Goal: Find specific page/section: Find specific page/section

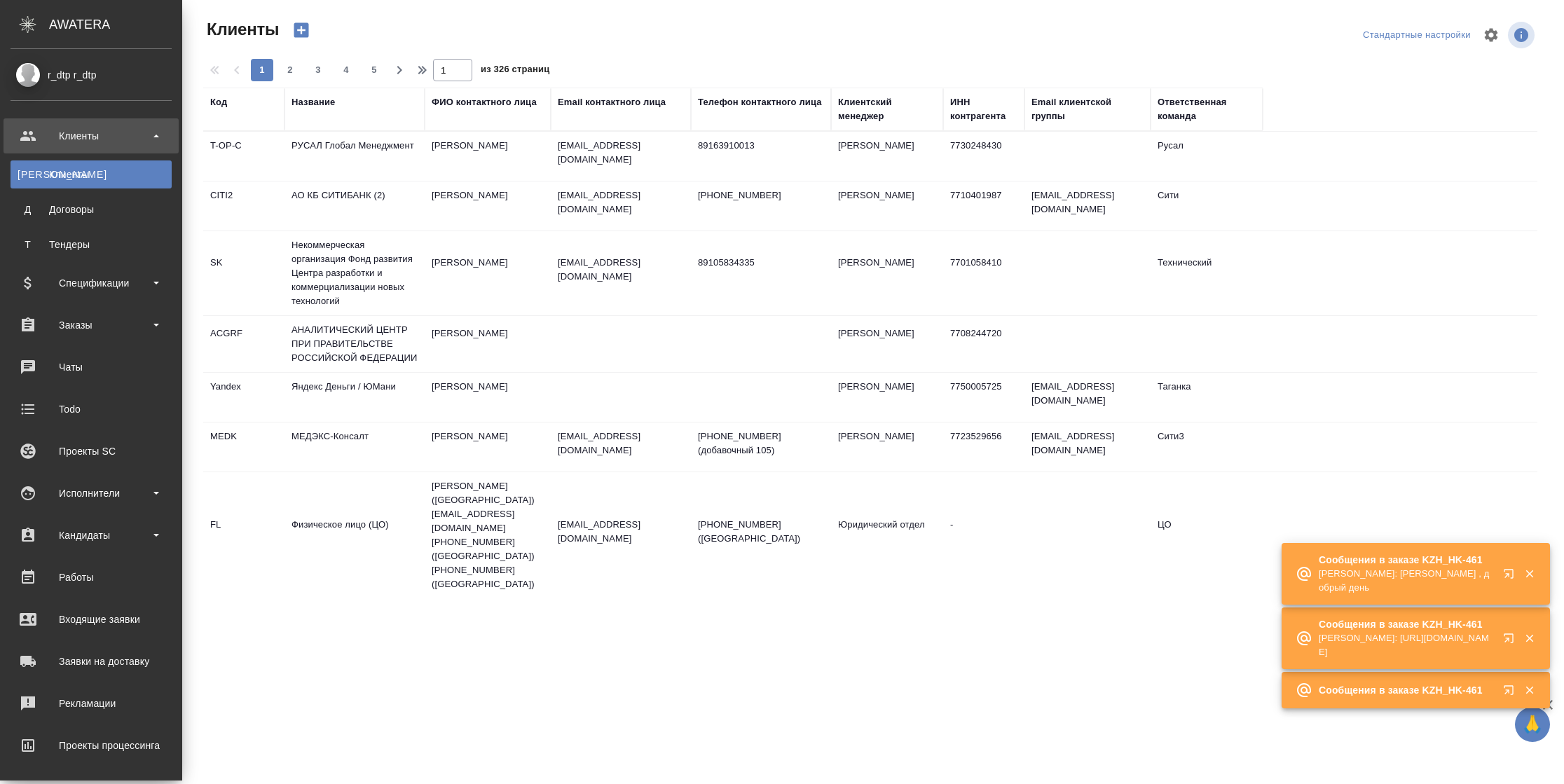
select select "RU"
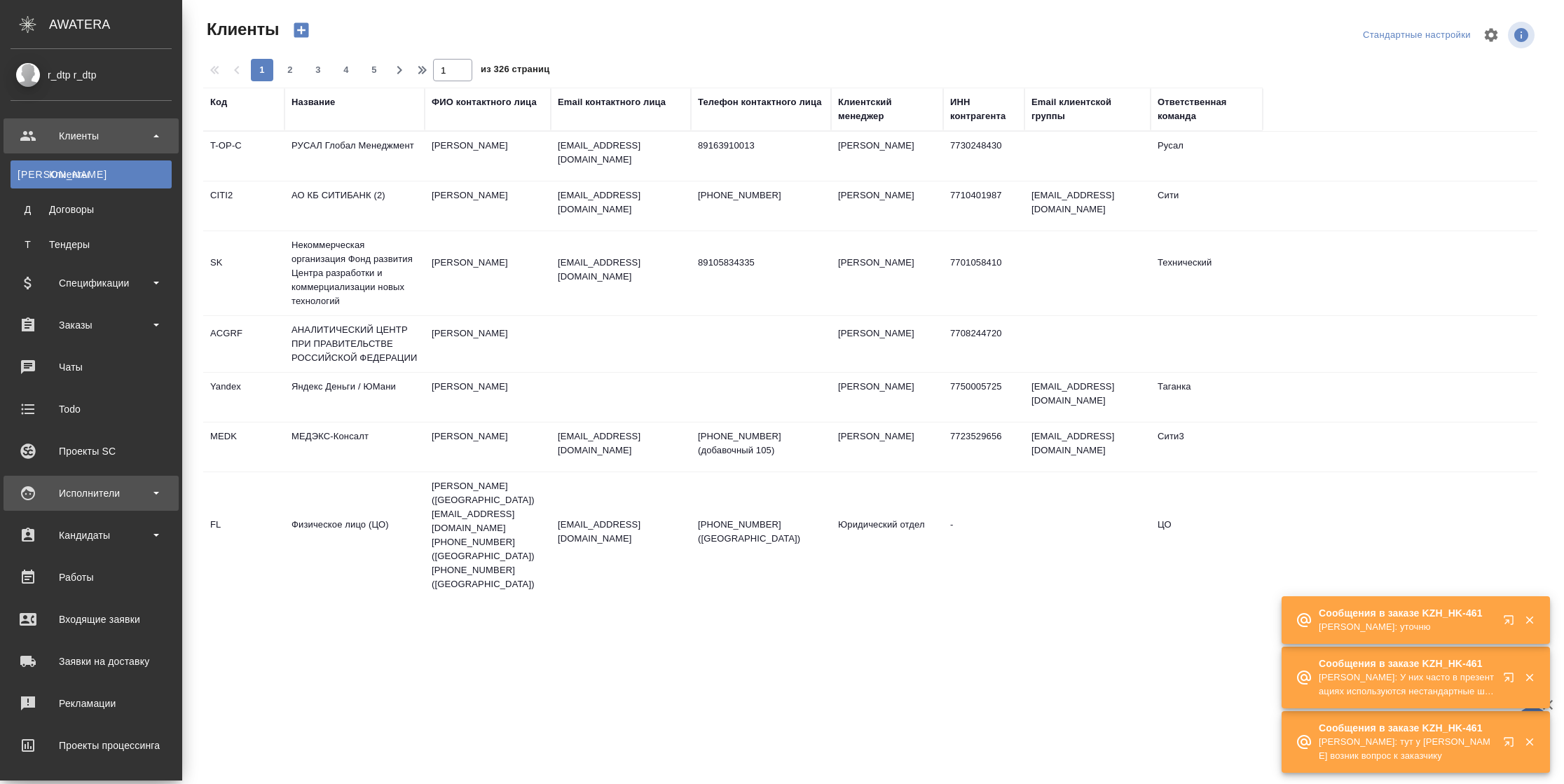
click at [119, 493] on div "Исполнители" at bounding box center [91, 493] width 161 height 21
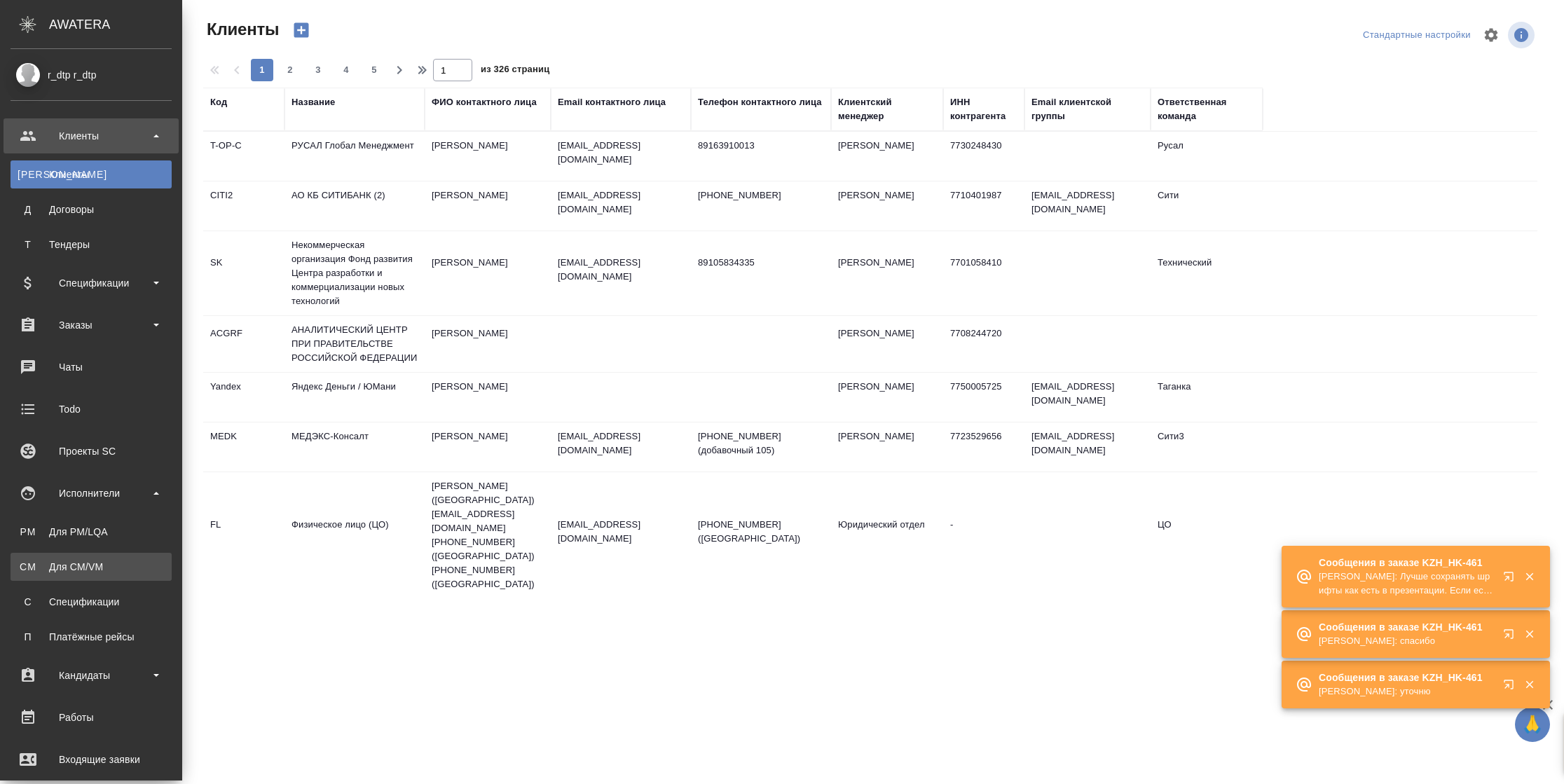
click at [96, 563] on div "Для CM/VM" at bounding box center [91, 566] width 147 height 14
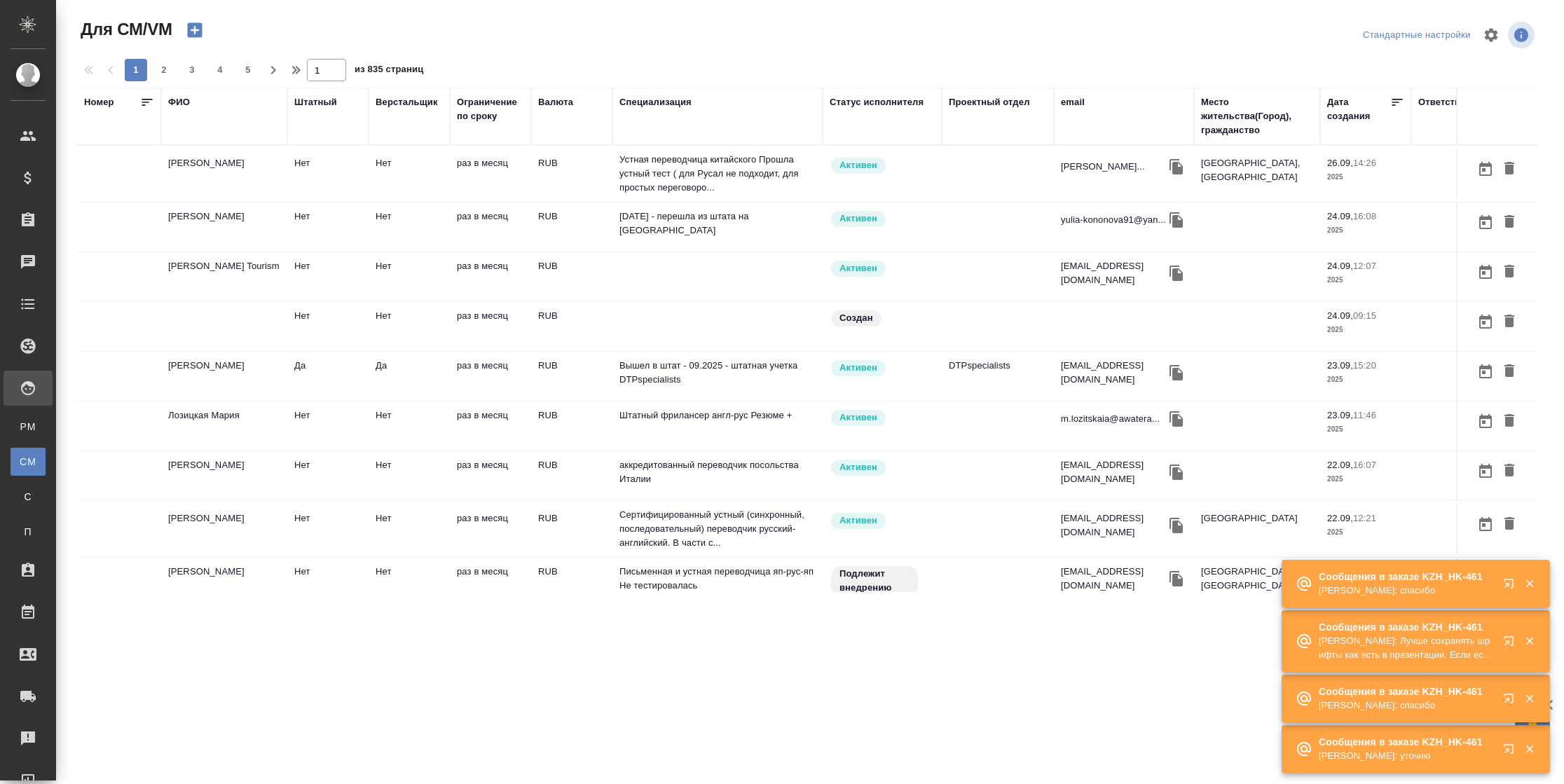
click at [276, 178] on td "[PERSON_NAME]" at bounding box center [224, 173] width 126 height 49
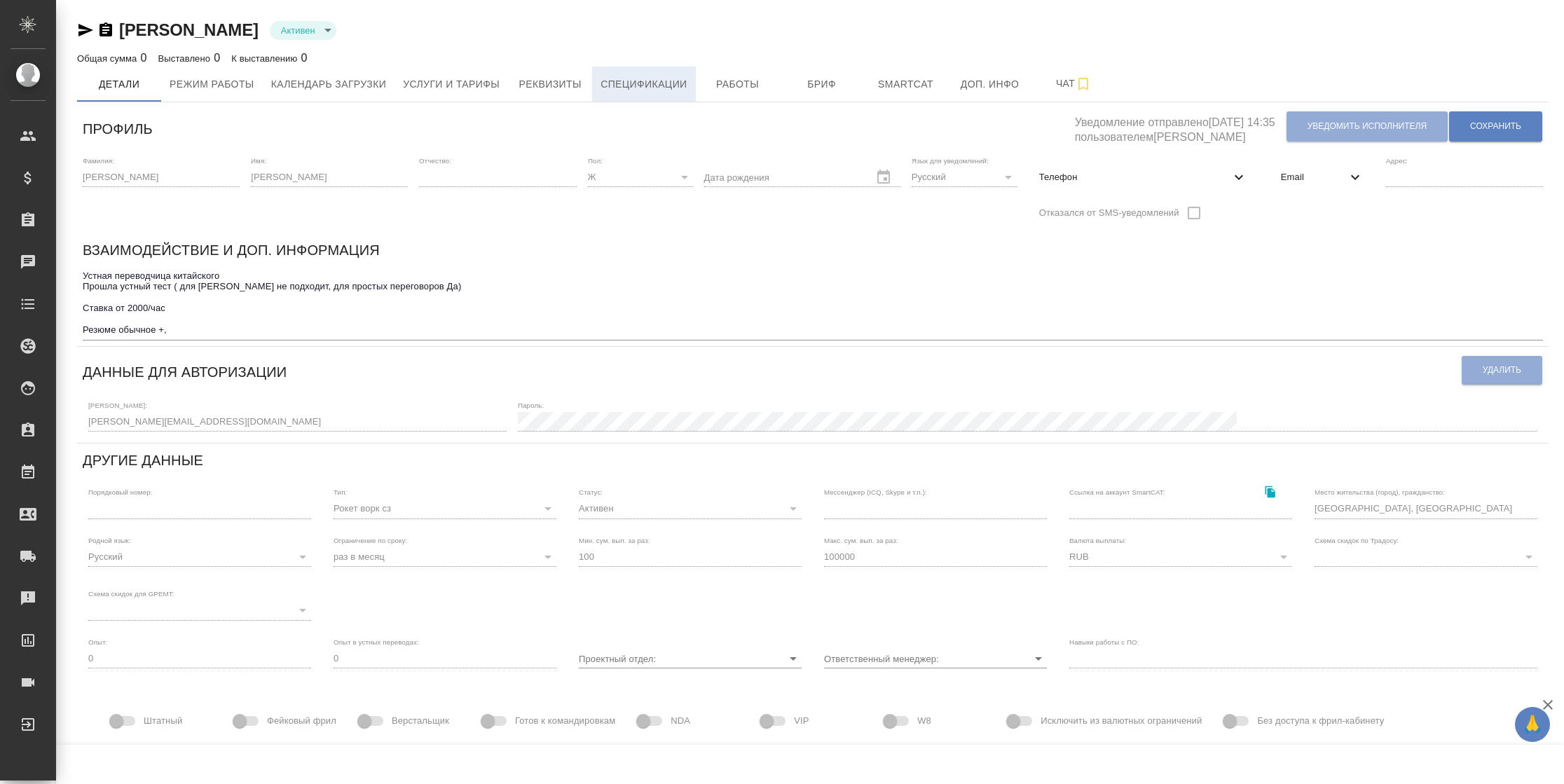
click at [681, 87] on span "Спецификации" at bounding box center [643, 84] width 86 height 18
